Goal: Task Accomplishment & Management: Manage account settings

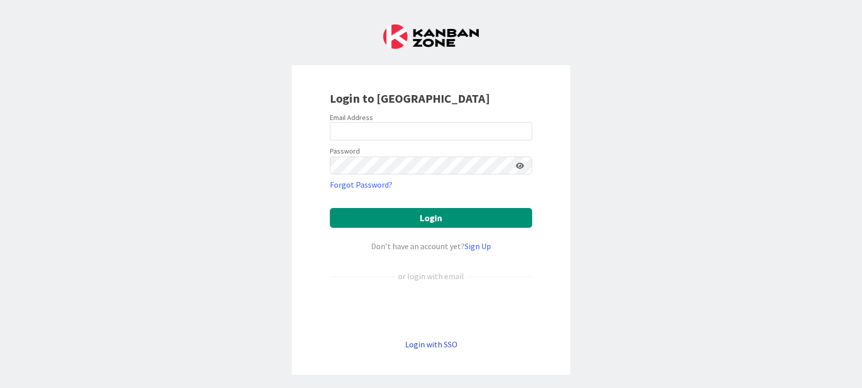
click at [426, 347] on link "Login with SSO" at bounding box center [431, 344] width 52 height 10
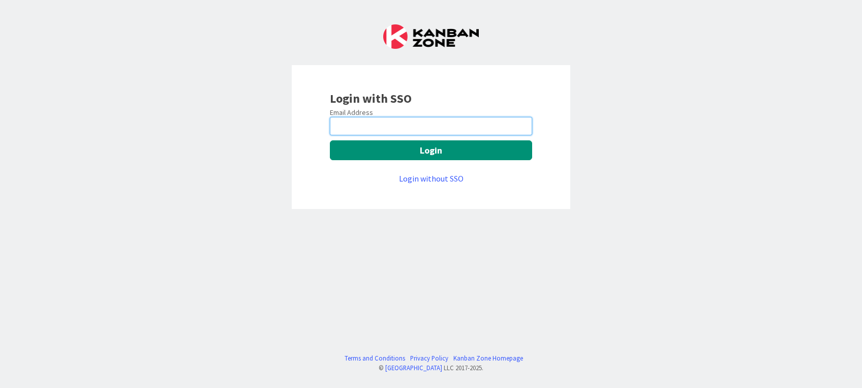
click at [395, 131] on input "email" at bounding box center [431, 126] width 202 height 18
paste input "[PERSON_NAME][EMAIL_ADDRESS][PERSON_NAME][DOMAIN_NAME]"
type input "[PERSON_NAME][EMAIL_ADDRESS][PERSON_NAME][DOMAIN_NAME]"
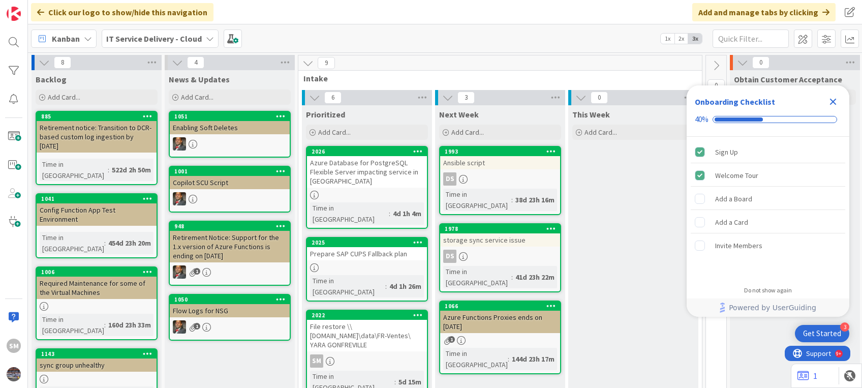
click at [834, 102] on icon "Close Checklist" at bounding box center [833, 102] width 12 height 12
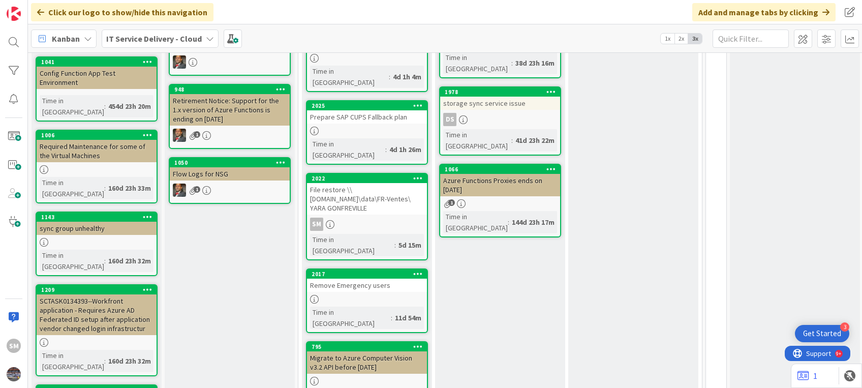
scroll to position [142, 0]
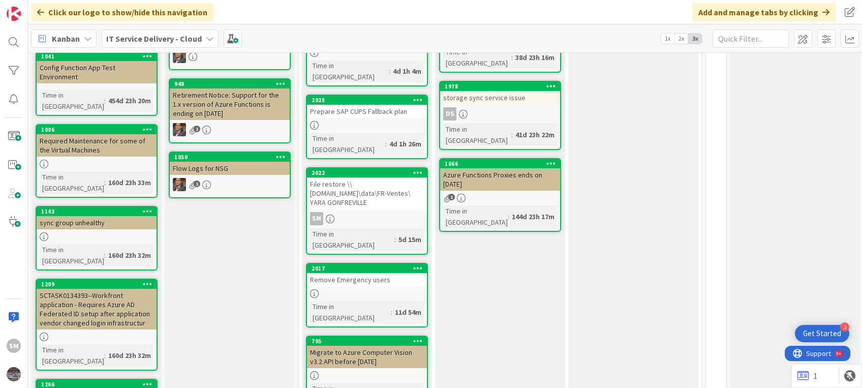
click at [490, 299] on div "Next Week Add Card... 1993 Ansible script DS Time in Column : 38d 23h 16m 1978 …" at bounding box center [500, 289] width 130 height 652
click at [672, 289] on div "This Week Add Card..." at bounding box center [633, 289] width 130 height 652
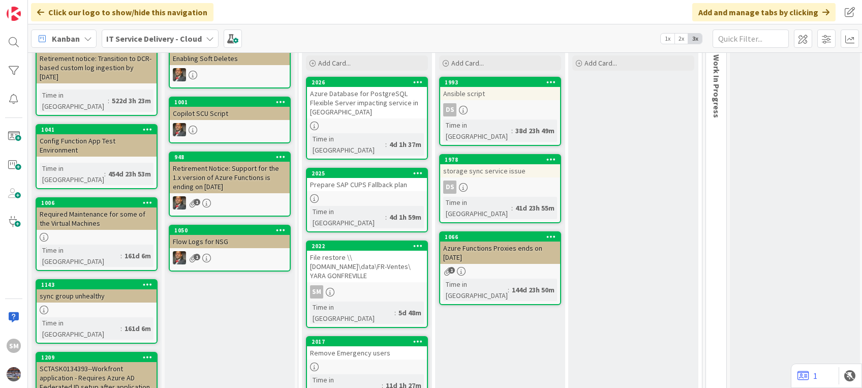
scroll to position [70, 0]
